Goal: Information Seeking & Learning: Learn about a topic

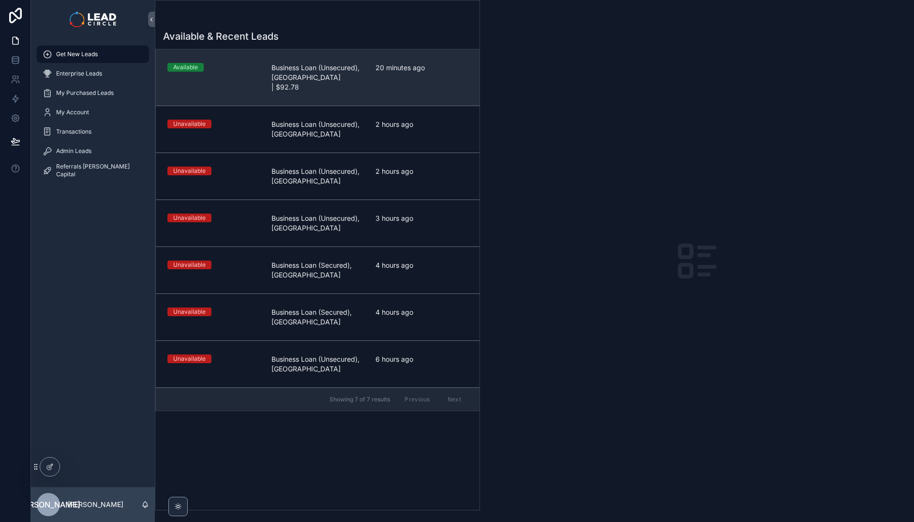
click at [407, 80] on div "20 minutes ago" at bounding box center [422, 77] width 92 height 29
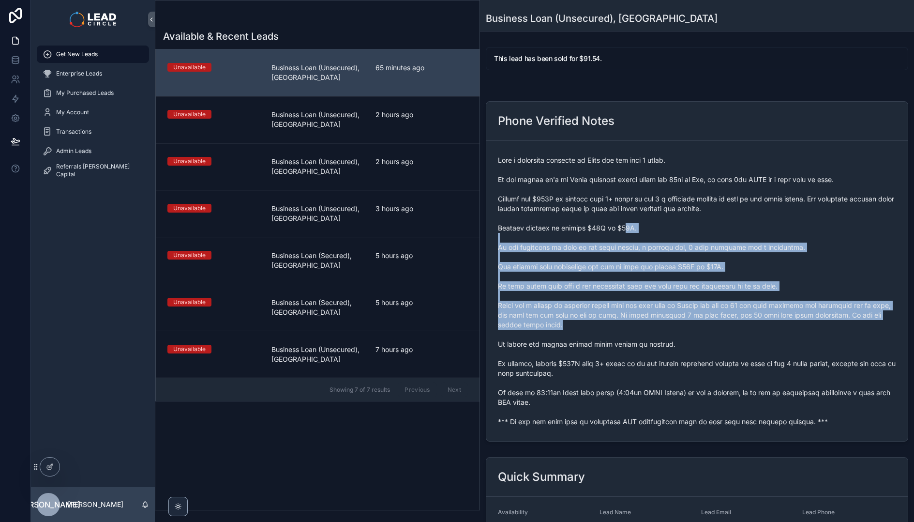
drag, startPoint x: 645, startPoint y: 302, endPoint x: 664, endPoint y: 332, distance: 35.4
click at [661, 329] on span "scrollable content" at bounding box center [697, 290] width 398 height 271
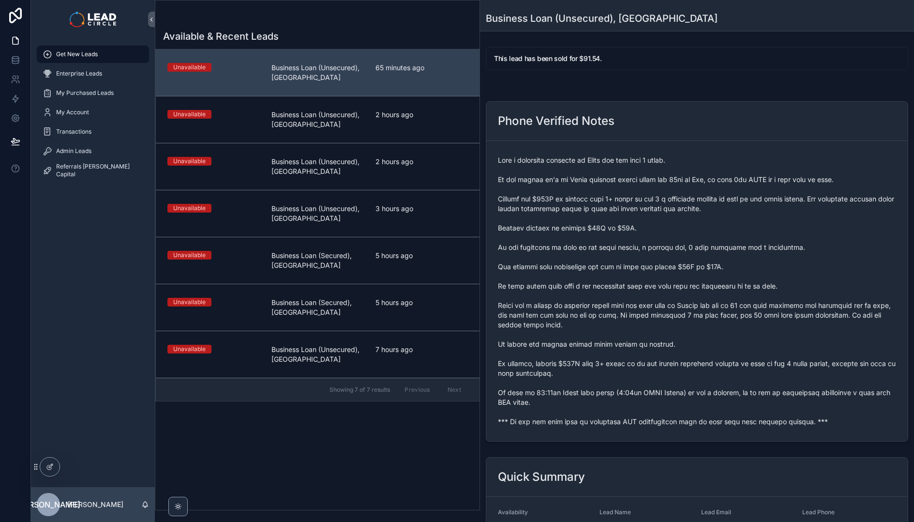
click at [664, 332] on span "scrollable content" at bounding box center [697, 290] width 398 height 271
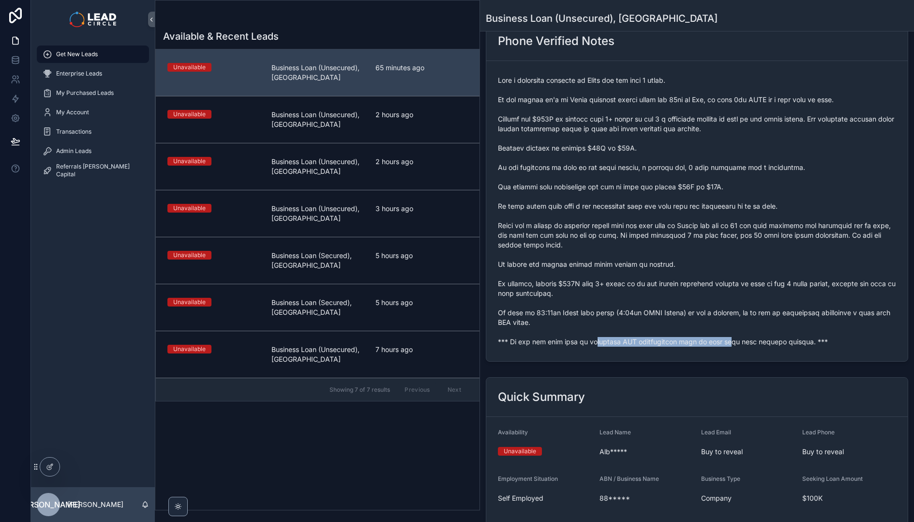
drag, startPoint x: 590, startPoint y: 343, endPoint x: 744, endPoint y: 341, distance: 153.9
click at [728, 343] on span "scrollable content" at bounding box center [697, 211] width 398 height 271
click at [744, 341] on span "scrollable content" at bounding box center [697, 211] width 398 height 271
click at [611, 343] on span "scrollable content" at bounding box center [697, 211] width 398 height 271
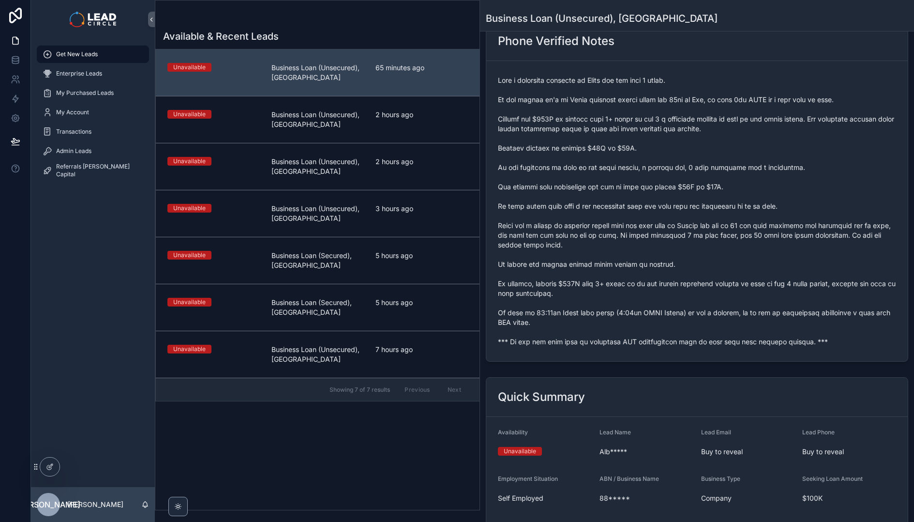
drag, startPoint x: 609, startPoint y: 306, endPoint x: 726, endPoint y: 317, distance: 117.1
click at [705, 317] on span "scrollable content" at bounding box center [697, 211] width 398 height 271
click at [726, 317] on span "scrollable content" at bounding box center [697, 211] width 398 height 271
click at [688, 315] on span "scrollable content" at bounding box center [697, 211] width 398 height 271
click at [684, 315] on span "scrollable content" at bounding box center [697, 211] width 398 height 271
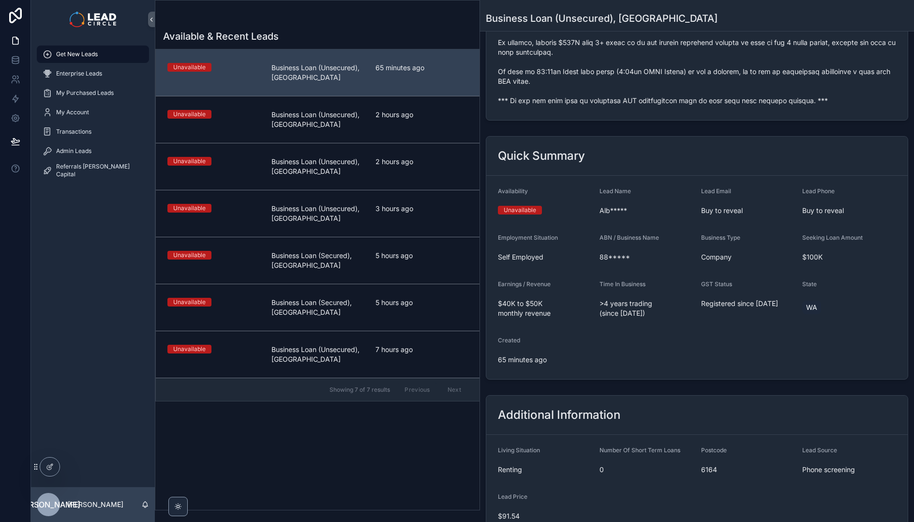
scroll to position [401, 0]
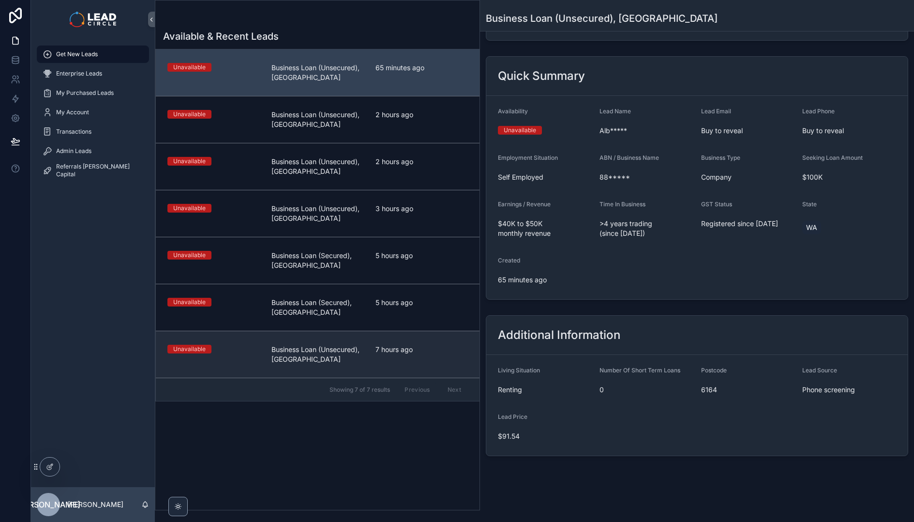
click at [273, 358] on span "Business Loan (Unsecured), [GEOGRAPHIC_DATA]" at bounding box center [318, 354] width 92 height 19
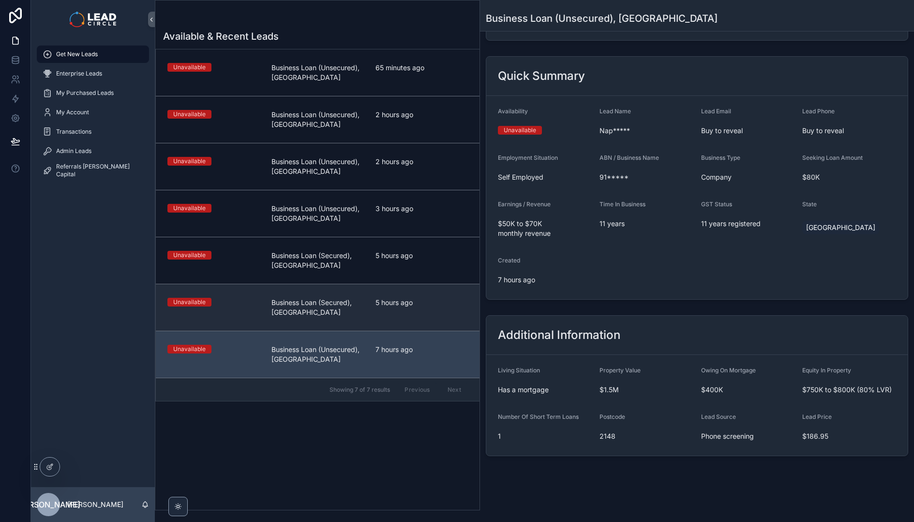
click at [282, 317] on span "Business Loan (Secured), [GEOGRAPHIC_DATA]" at bounding box center [318, 307] width 92 height 19
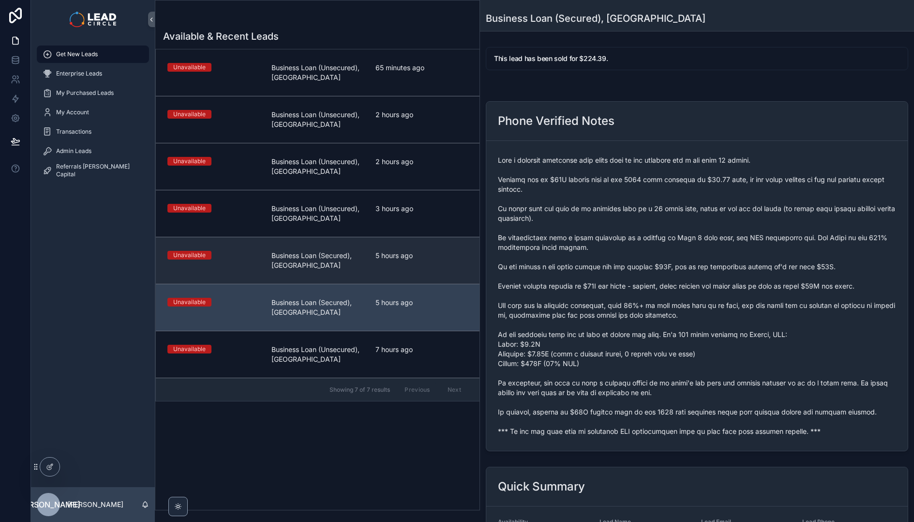
click at [356, 260] on span "Business Loan (Secured), [GEOGRAPHIC_DATA]" at bounding box center [318, 260] width 92 height 19
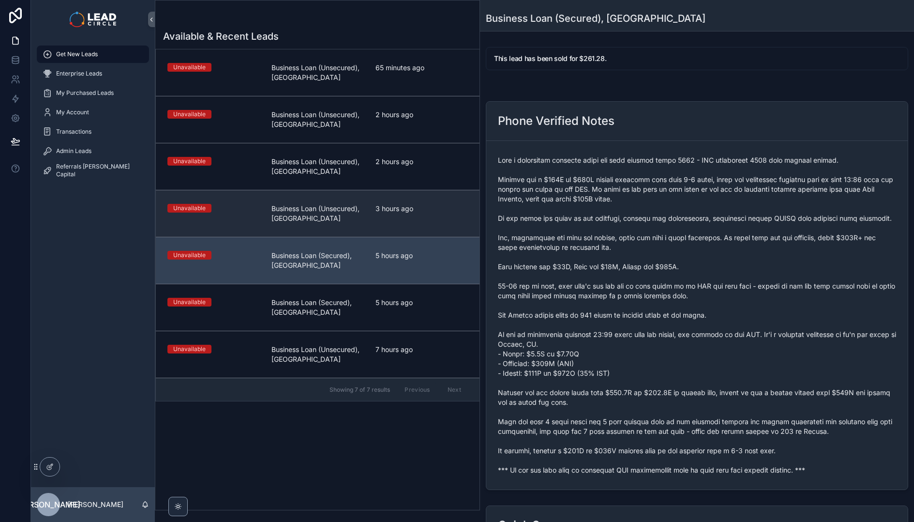
click at [361, 230] on link "Unavailable Business Loan (Unsecured), [GEOGRAPHIC_DATA] 3 hours ago" at bounding box center [318, 213] width 324 height 47
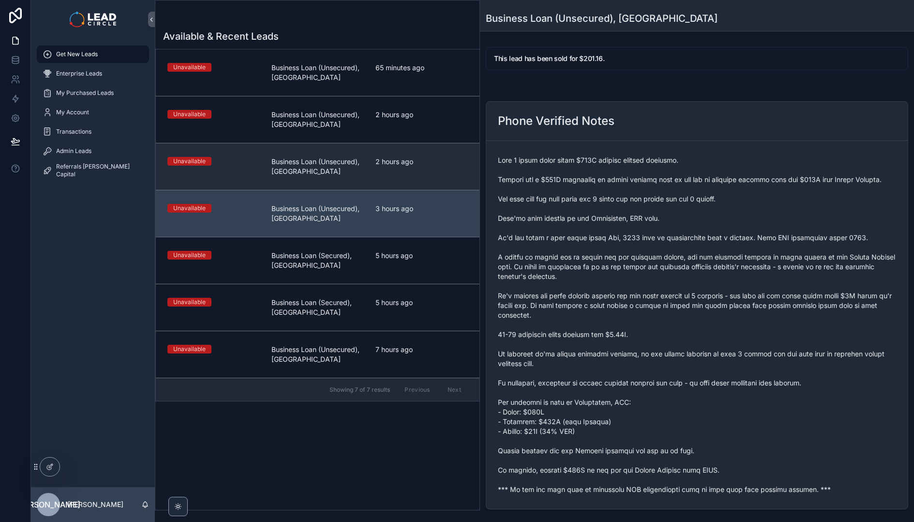
click at [365, 170] on div "Unavailable Business Loan (Unsecured), [GEOGRAPHIC_DATA] 2 hours ago" at bounding box center [317, 166] width 301 height 19
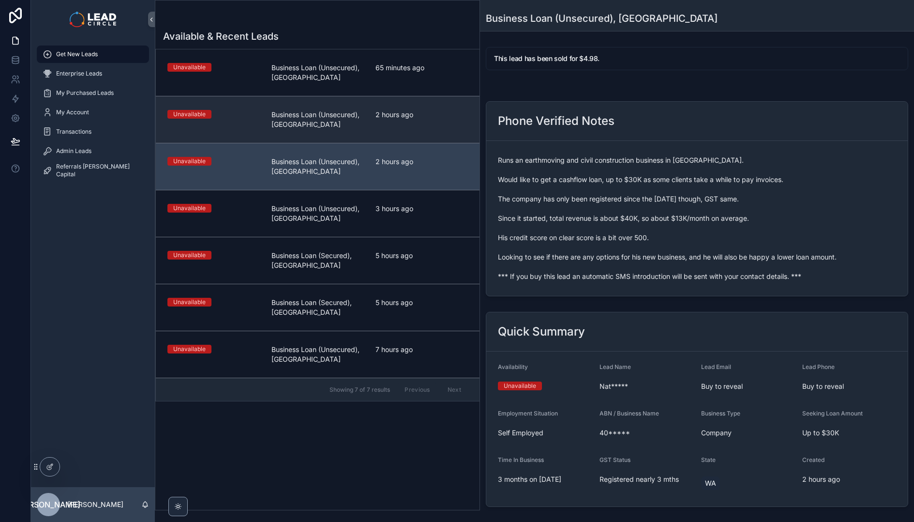
click at [360, 125] on span "Business Loan (Unsecured), [GEOGRAPHIC_DATA]" at bounding box center [318, 119] width 92 height 19
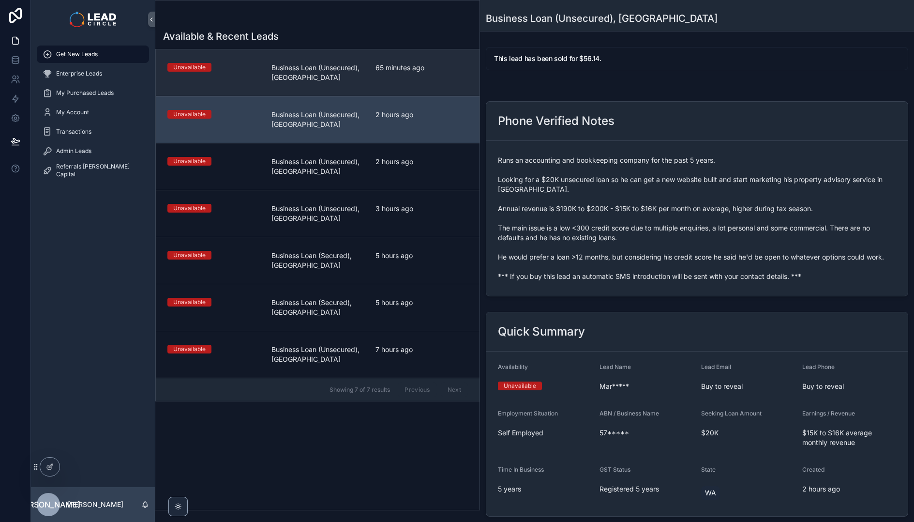
click at [367, 85] on link "Unavailable Business Loan (Unsecured), [GEOGRAPHIC_DATA] 65 minutes ago" at bounding box center [318, 72] width 324 height 46
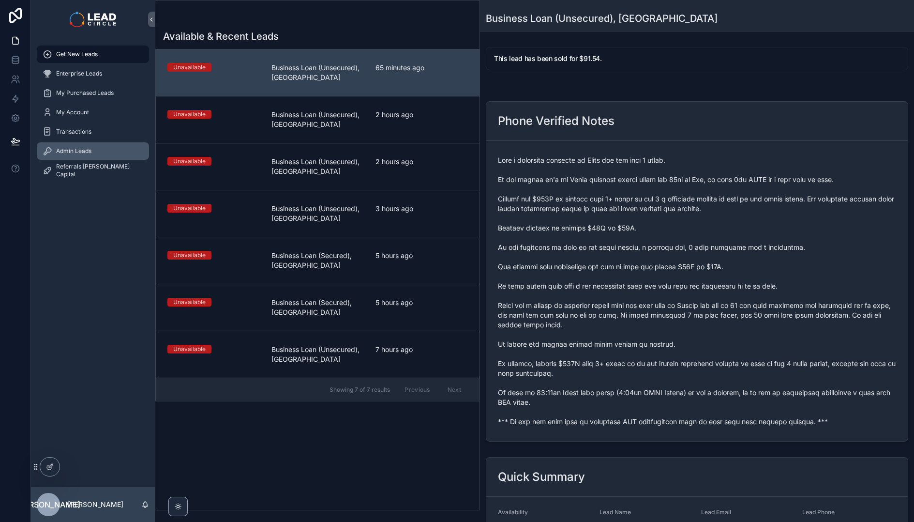
click at [107, 149] on div "Admin Leads" at bounding box center [93, 150] width 101 height 15
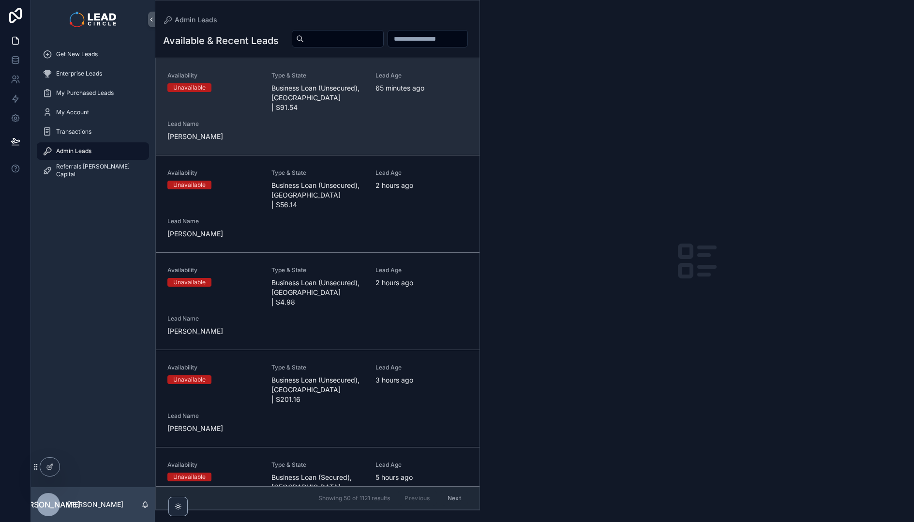
click at [390, 141] on div "Availability Unavailable Type & State Business Loan (Unsecured), [GEOGRAPHIC_DA…" at bounding box center [317, 107] width 301 height 70
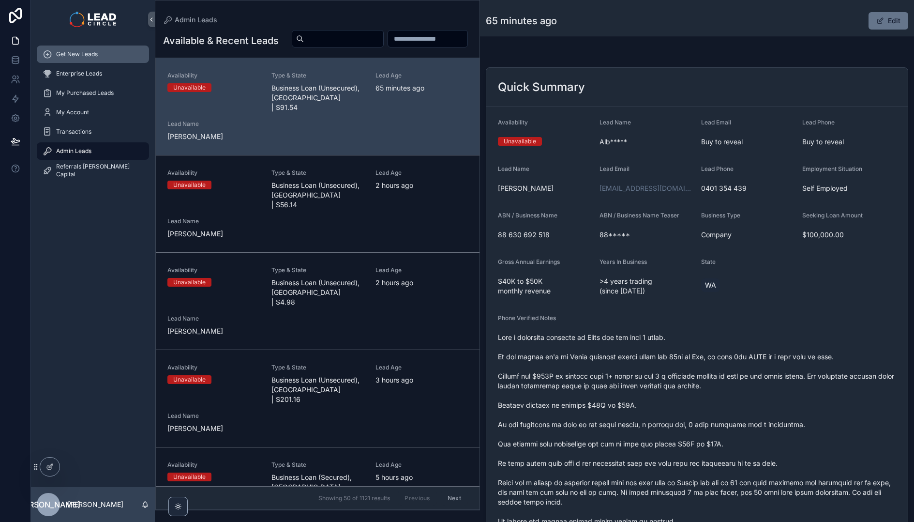
click at [103, 56] on div "Get New Leads" at bounding box center [93, 53] width 101 height 15
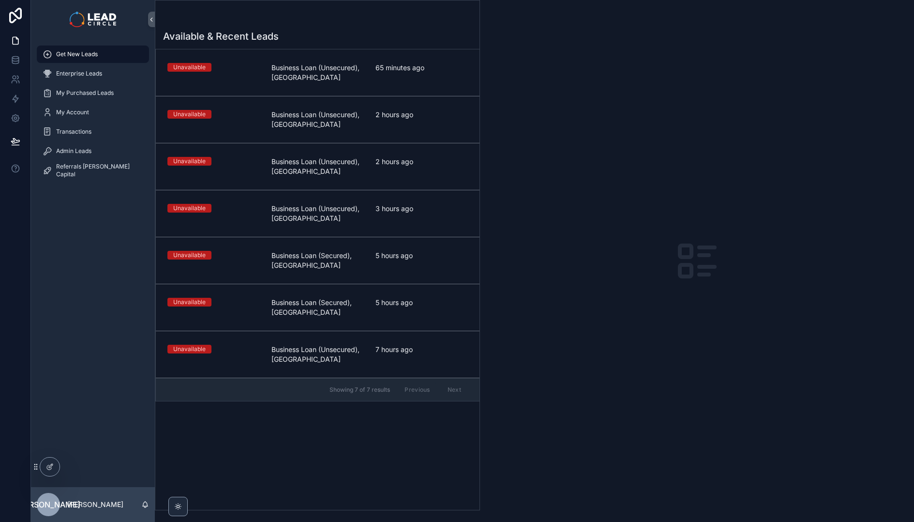
click at [307, 88] on link "Unavailable Business Loan (Unsecured), [GEOGRAPHIC_DATA] 65 minutes ago" at bounding box center [318, 72] width 324 height 46
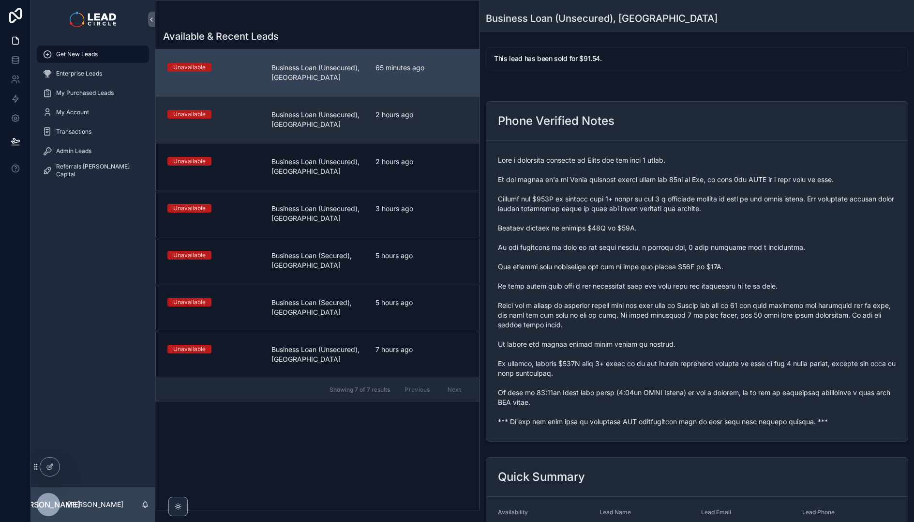
click at [325, 126] on span "Business Loan (Unsecured), [GEOGRAPHIC_DATA]" at bounding box center [318, 119] width 92 height 19
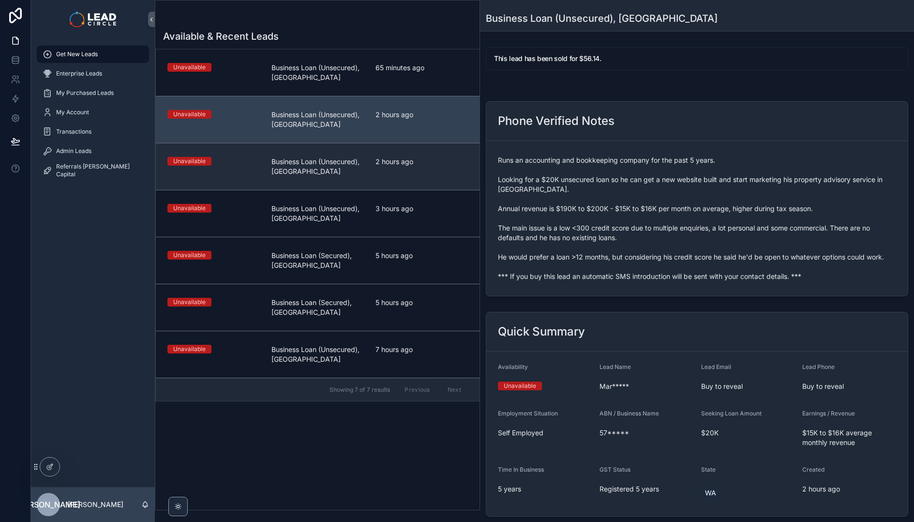
click at [334, 184] on link "Unavailable Business Loan (Unsecured), [GEOGRAPHIC_DATA] 2 hours ago" at bounding box center [318, 166] width 324 height 47
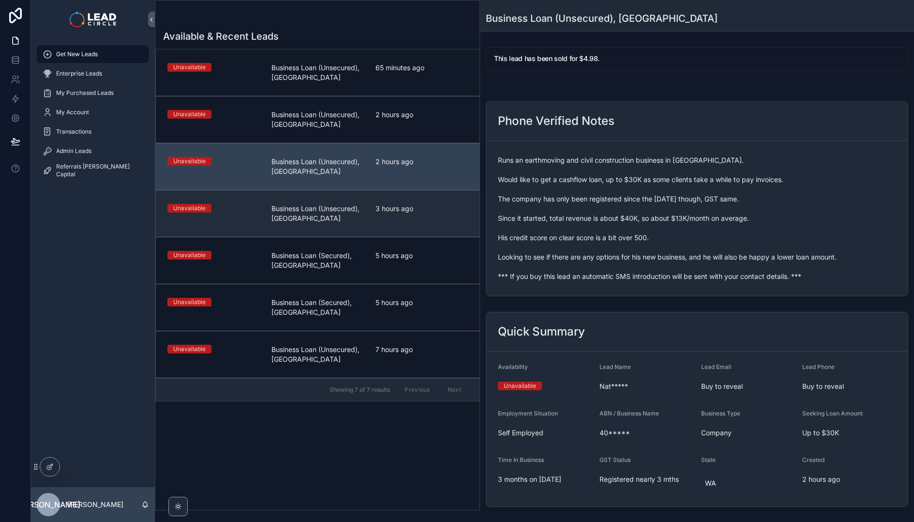
click at [361, 230] on link "Unavailable Business Loan (Unsecured), [GEOGRAPHIC_DATA] 3 hours ago" at bounding box center [318, 213] width 324 height 47
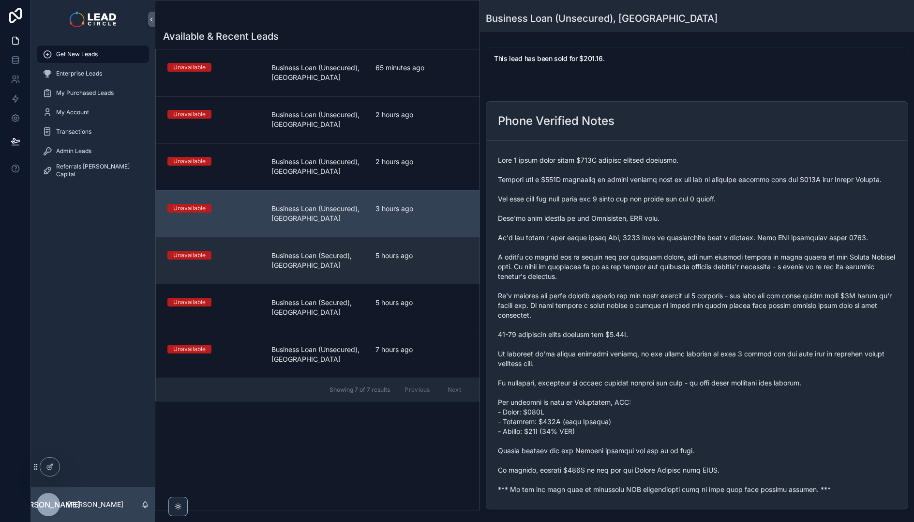
click at [363, 272] on link "Unavailable Business Loan (Secured), [GEOGRAPHIC_DATA] 5 hours ago" at bounding box center [318, 260] width 324 height 47
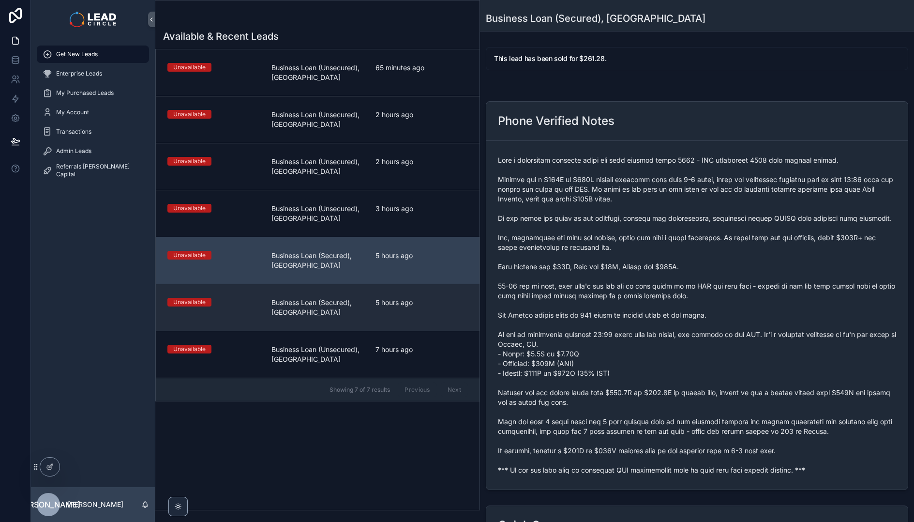
click at [378, 318] on link "Unavailable Business Loan (Secured), [GEOGRAPHIC_DATA] 5 hours ago" at bounding box center [318, 307] width 324 height 47
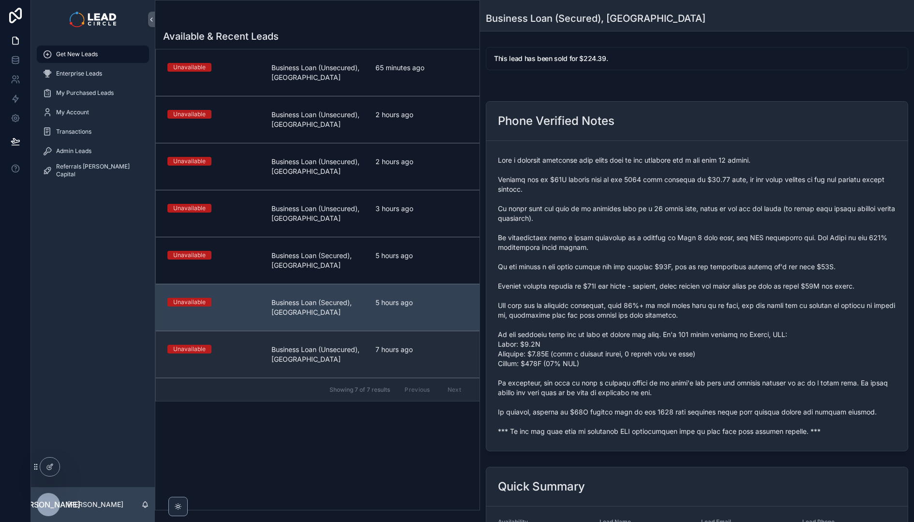
click at [387, 350] on span "7 hours ago" at bounding box center [422, 350] width 92 height 10
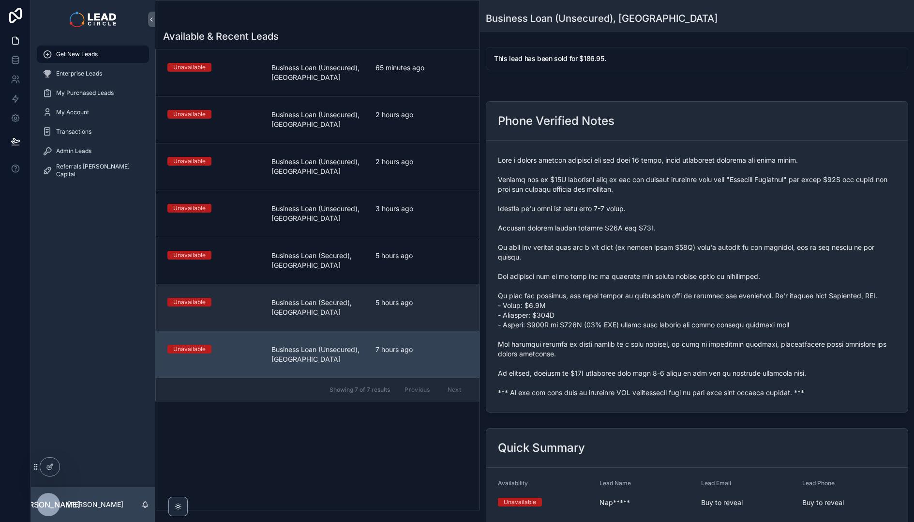
click at [379, 307] on span "5 hours ago" at bounding box center [422, 303] width 92 height 10
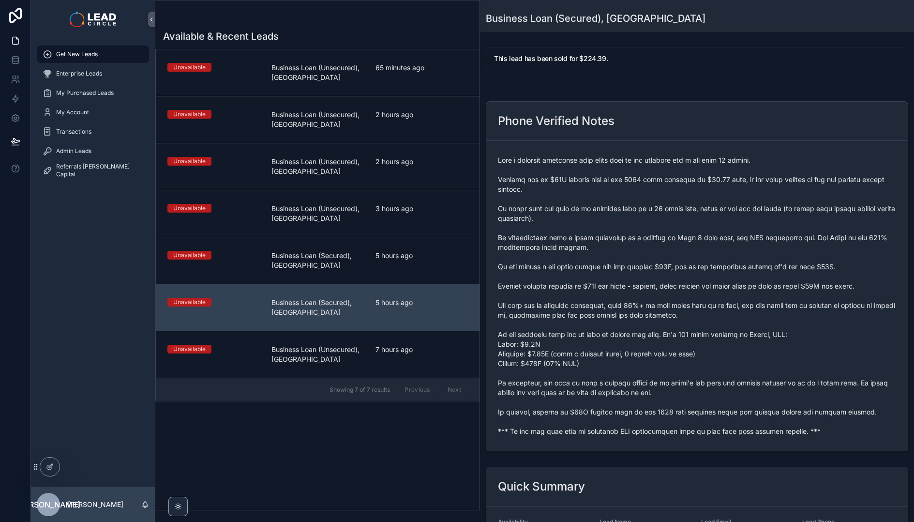
click at [381, 246] on link "Unavailable Business Loan (Secured), [GEOGRAPHIC_DATA] 5 hours ago" at bounding box center [318, 260] width 324 height 47
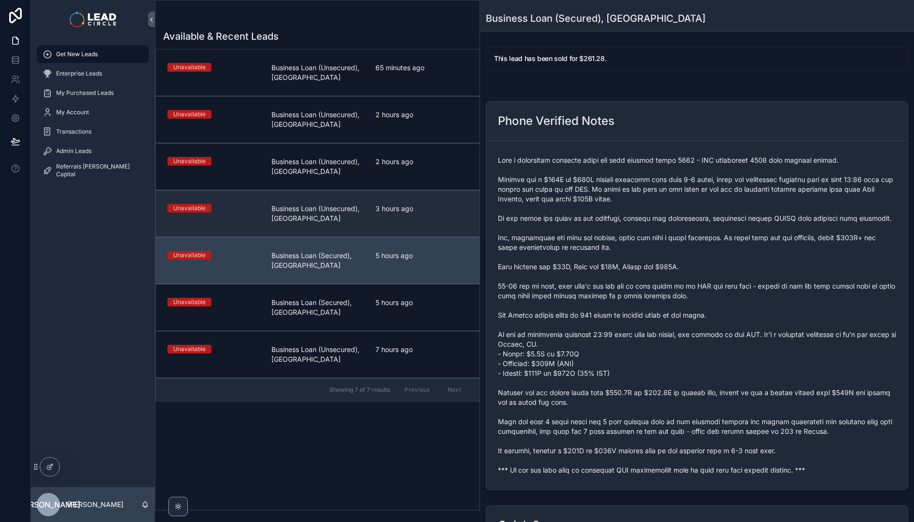
click at [381, 228] on link "Unavailable Business Loan (Unsecured), [GEOGRAPHIC_DATA] 3 hours ago" at bounding box center [318, 213] width 324 height 47
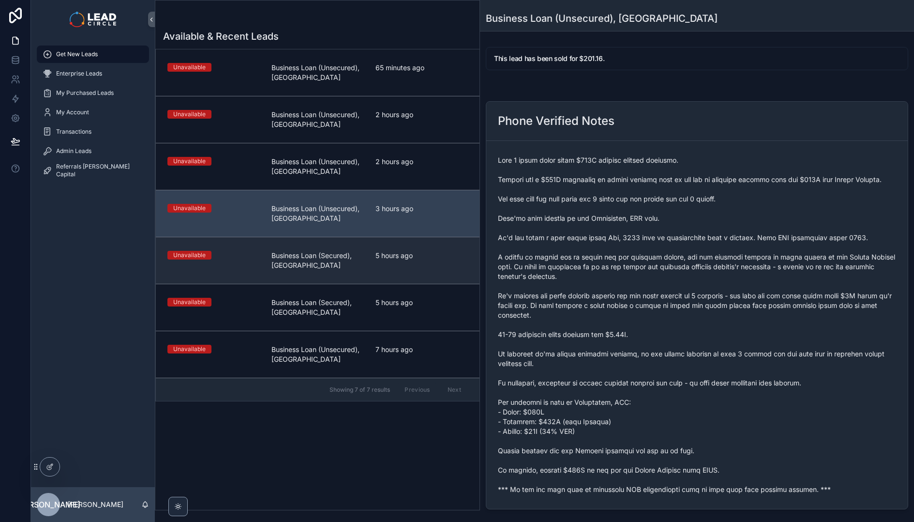
click at [386, 242] on link "Unavailable Business Loan (Secured), [GEOGRAPHIC_DATA] 5 hours ago" at bounding box center [318, 260] width 324 height 47
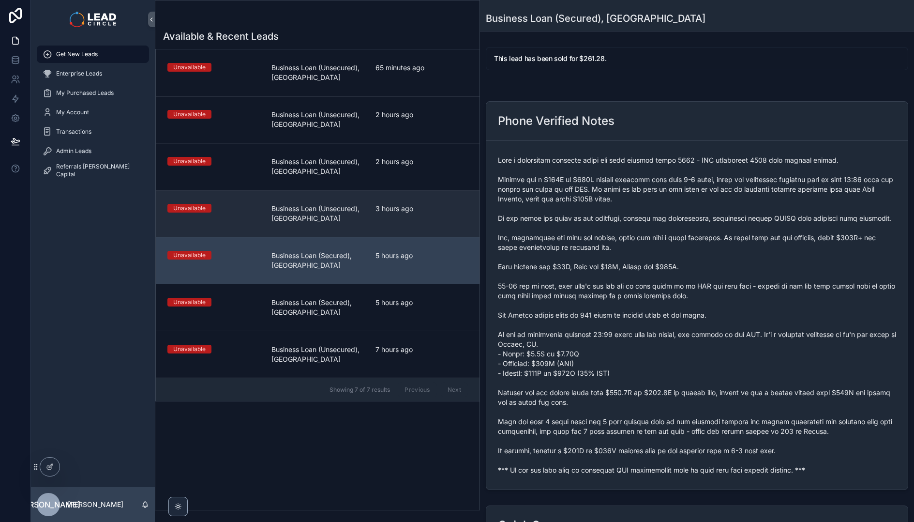
click at [393, 213] on span "3 hours ago" at bounding box center [422, 209] width 92 height 10
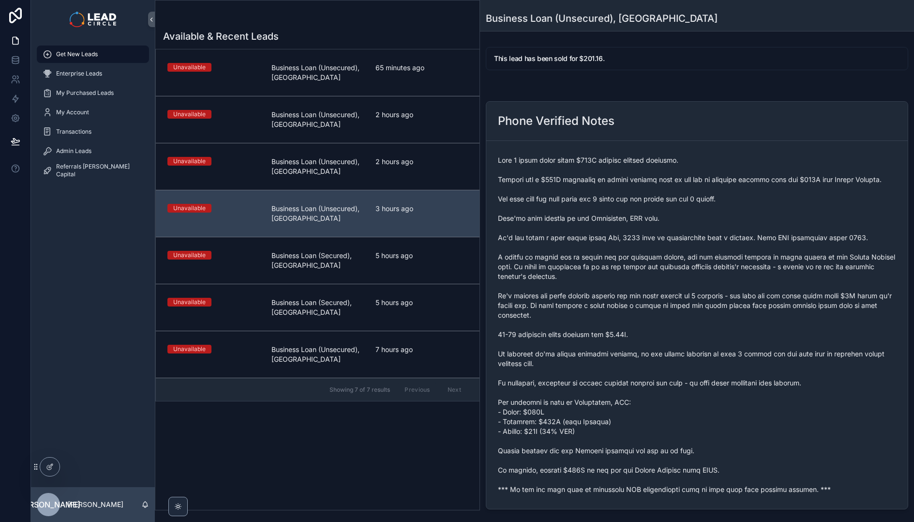
click at [379, 171] on div "2 hours ago" at bounding box center [422, 166] width 92 height 19
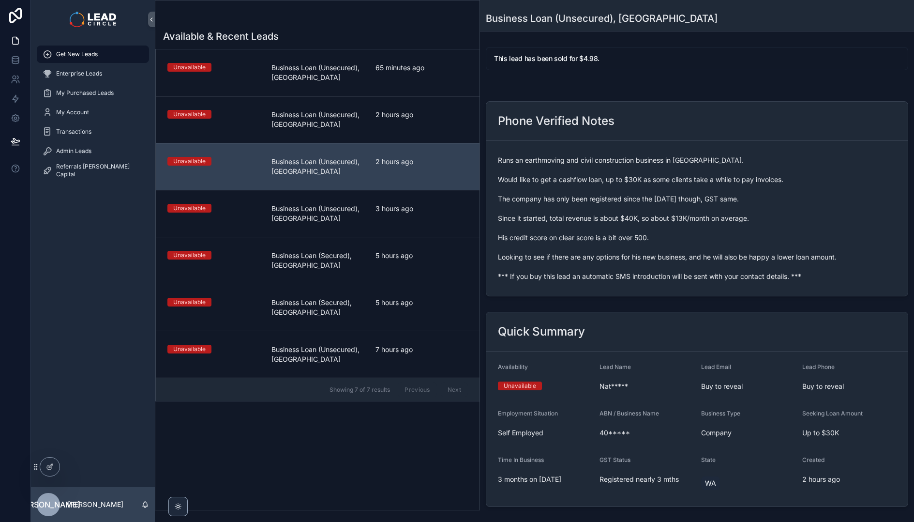
click at [382, 146] on link "Unavailable Business Loan (Unsecured), [GEOGRAPHIC_DATA] 2 hours ago" at bounding box center [318, 166] width 324 height 47
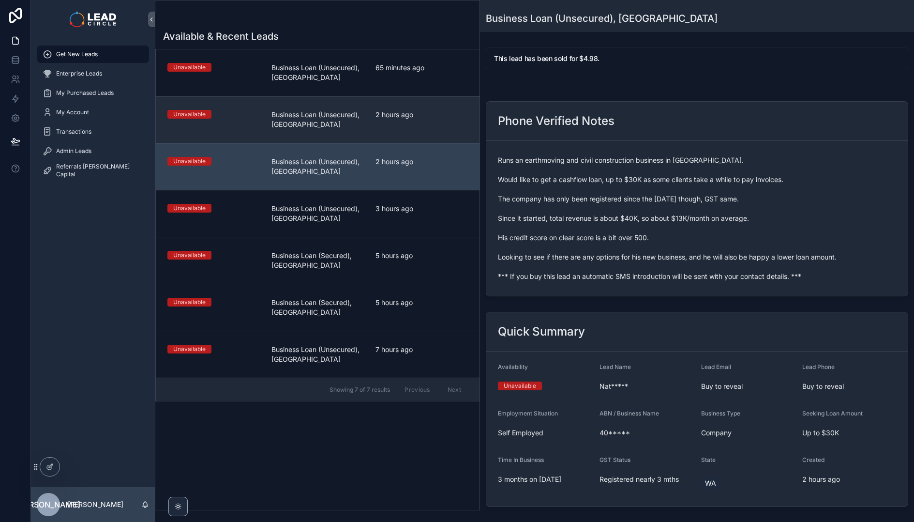
click at [385, 107] on link "Unavailable Business Loan (Unsecured), [GEOGRAPHIC_DATA] 2 hours ago" at bounding box center [318, 119] width 324 height 47
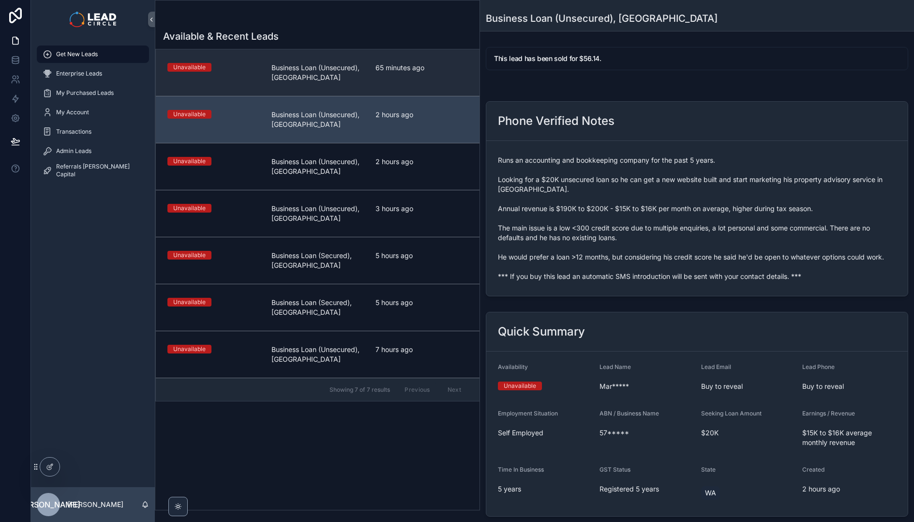
click at [377, 71] on span "65 minutes ago" at bounding box center [422, 68] width 92 height 10
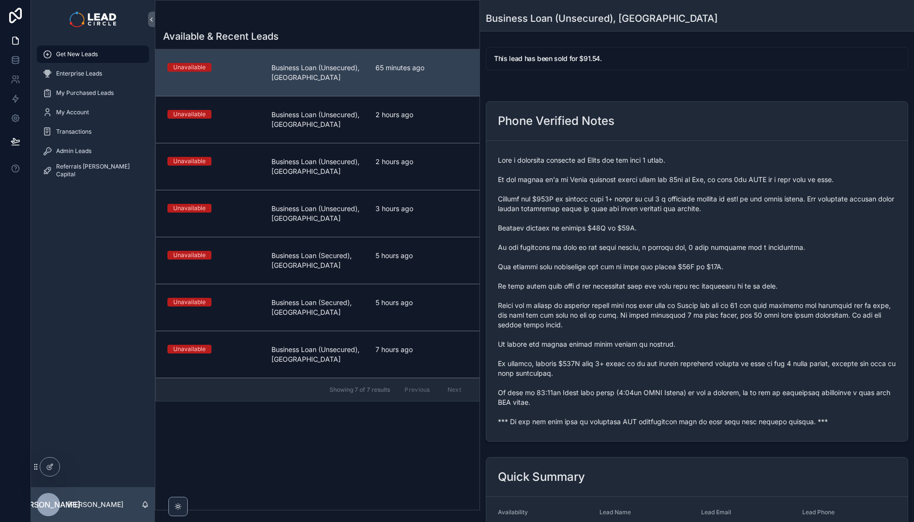
click at [109, 51] on div "Get New Leads" at bounding box center [93, 53] width 101 height 15
